Goal: Find specific page/section

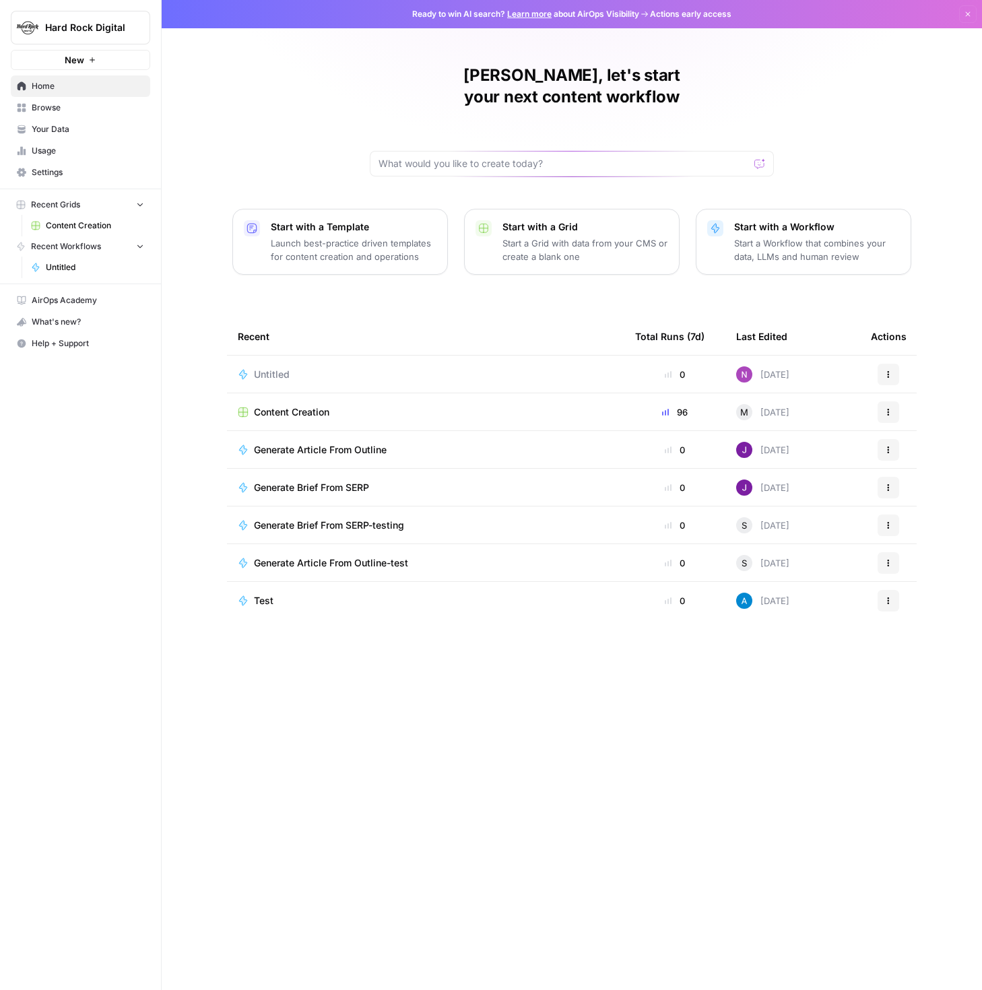
click at [67, 129] on span "Your Data" at bounding box center [88, 129] width 113 height 12
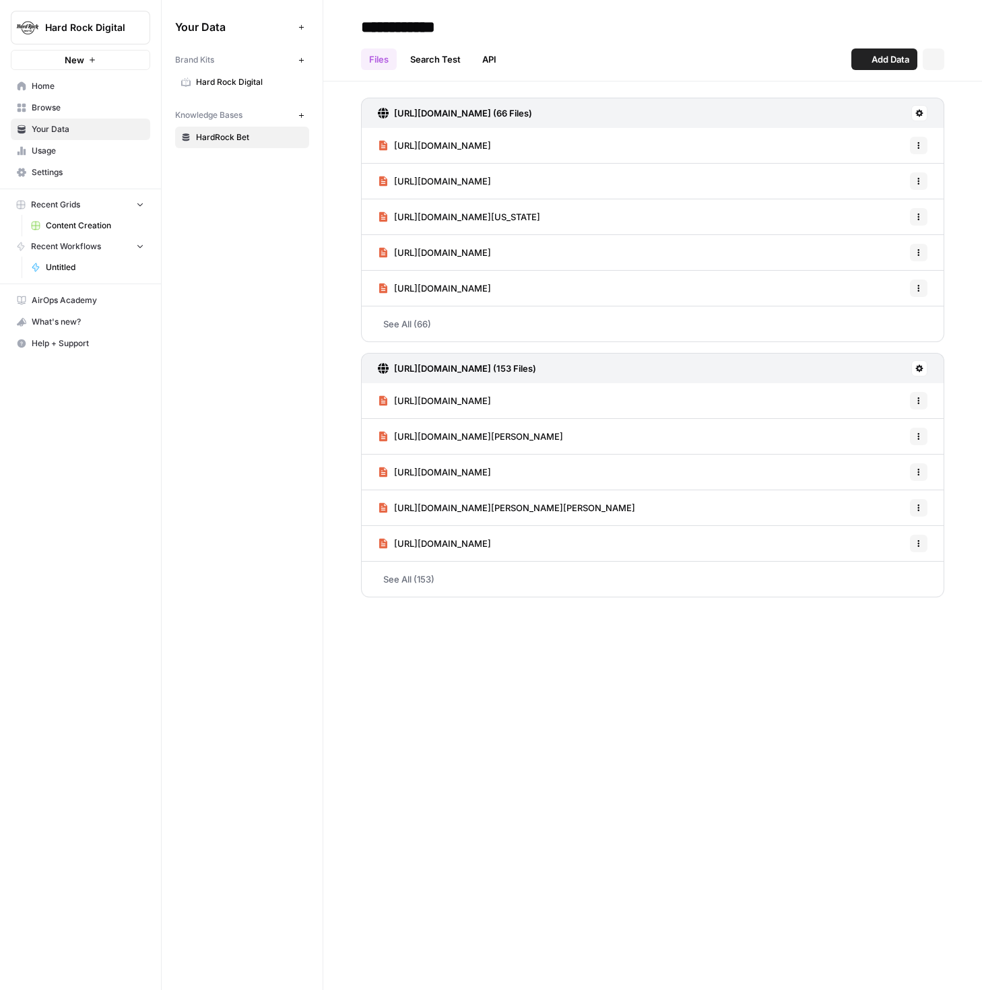
click at [251, 82] on span "Hard Rock Digital" at bounding box center [249, 82] width 107 height 12
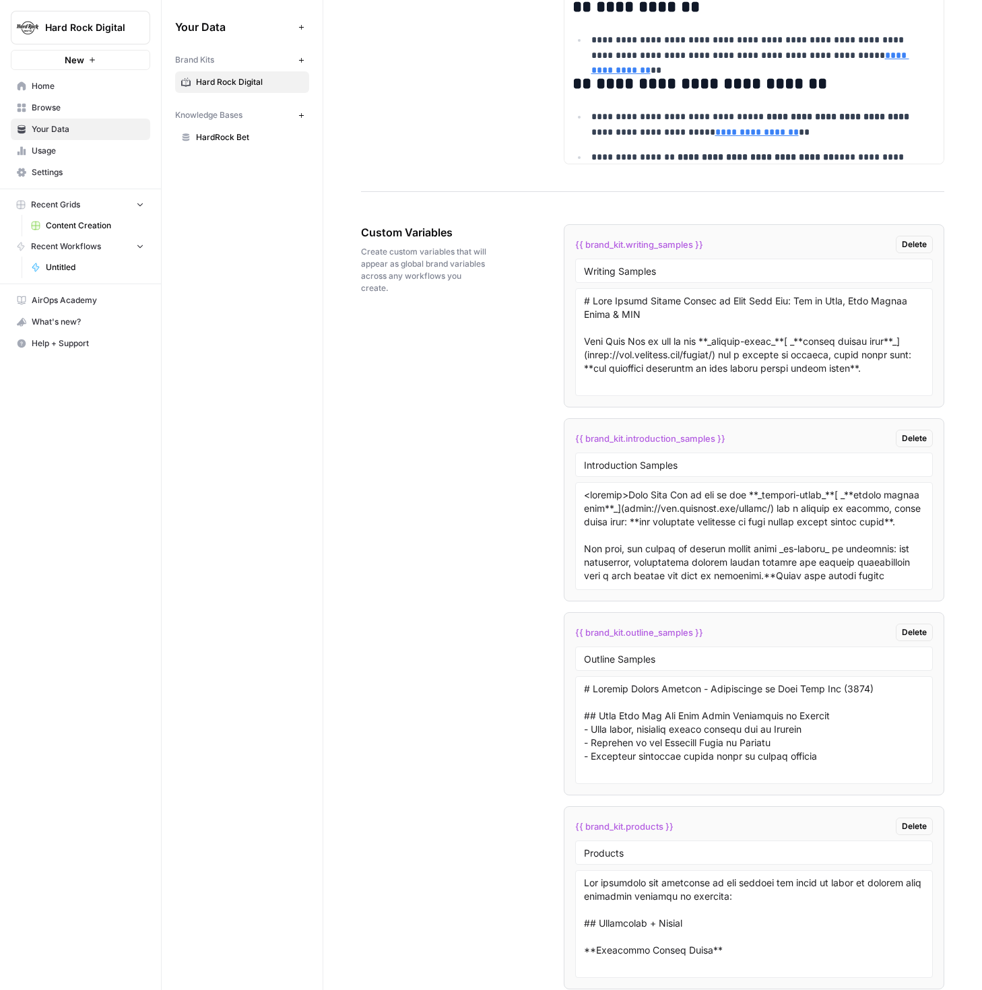
scroll to position [2549, 0]
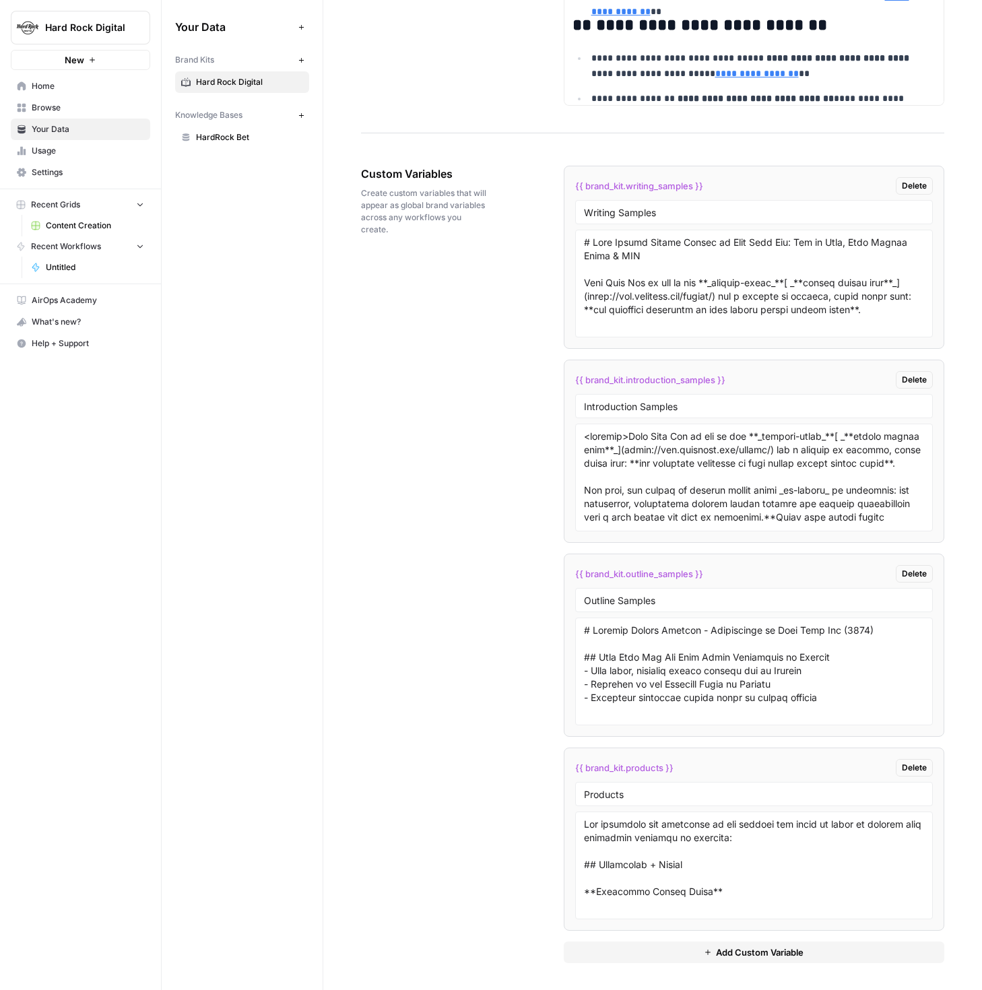
click at [246, 538] on div "Your Data Add Data Brand Kits New Hard Rock Digital Knowledge Bases New HardRoc…" at bounding box center [242, 495] width 161 height 990
